Goal: Information Seeking & Learning: Learn about a topic

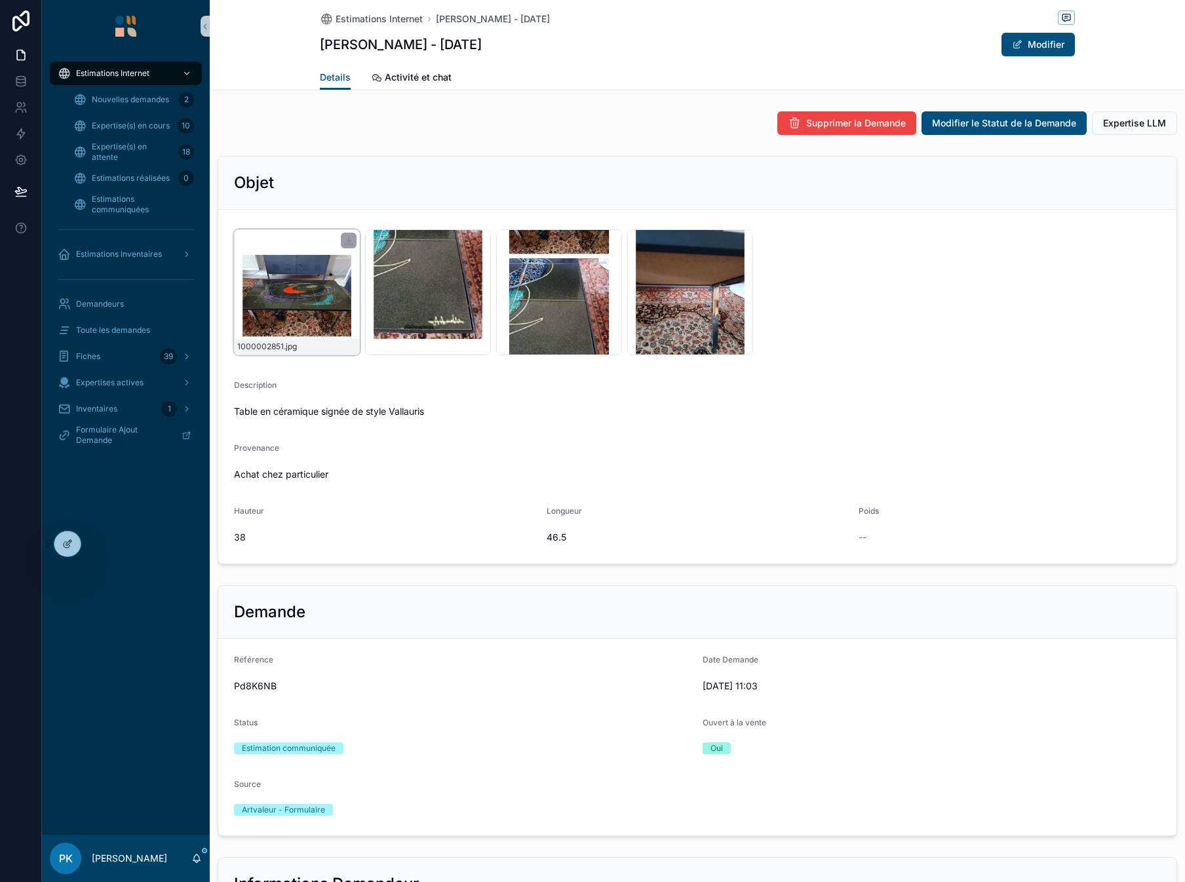
click at [276, 286] on div "1000002851 .jpg" at bounding box center [297, 292] width 126 height 126
click at [309, 289] on div "1000002851 .jpg" at bounding box center [297, 292] width 126 height 126
